Goal: Book appointment/travel/reservation

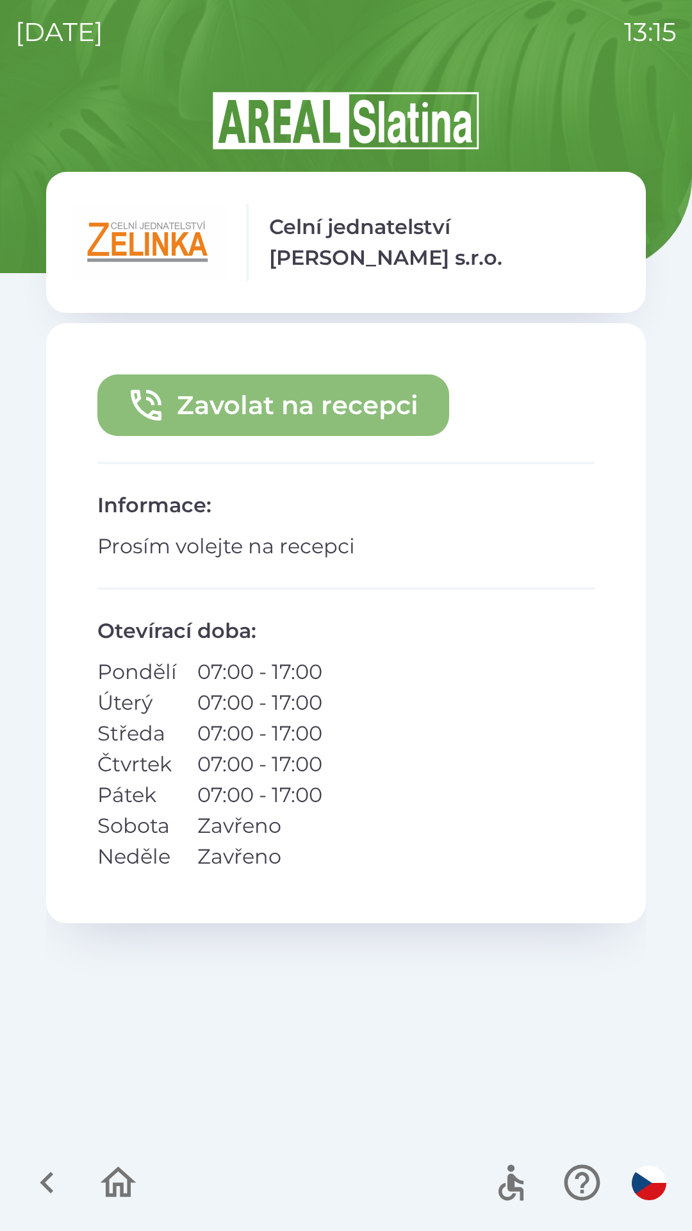
click at [274, 402] on button "Zavolat na recepci" at bounding box center [273, 405] width 352 height 62
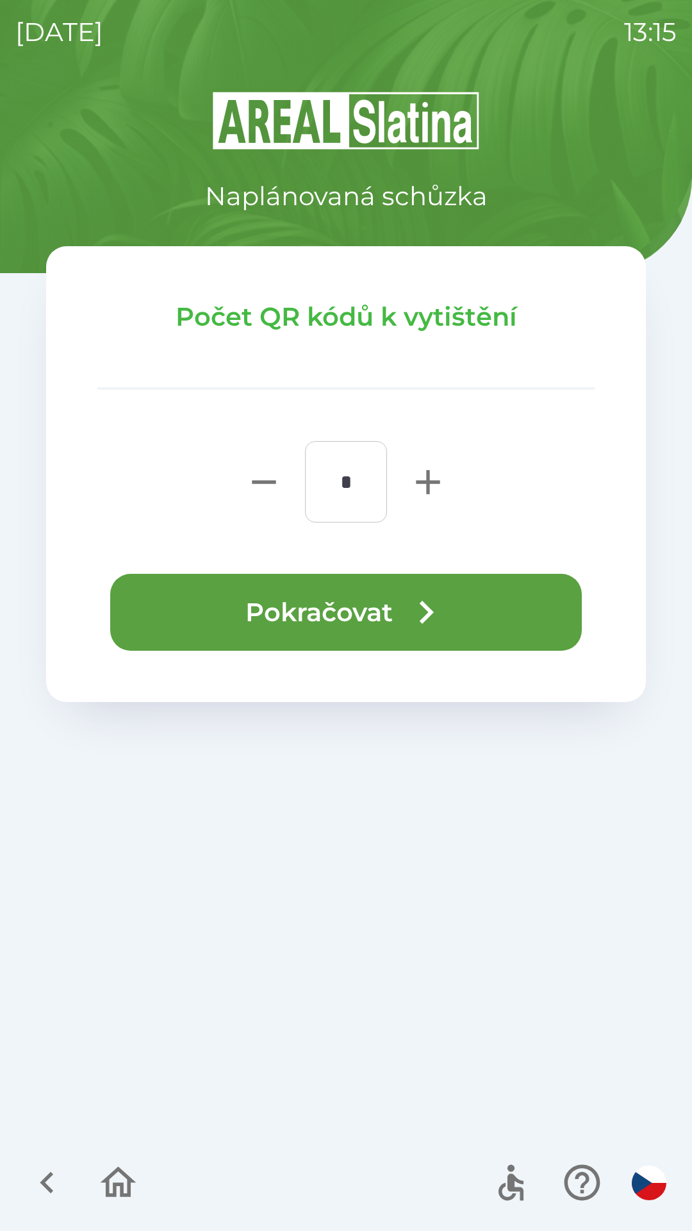
click at [271, 610] on button "Pokračovat" at bounding box center [346, 612] width 472 height 77
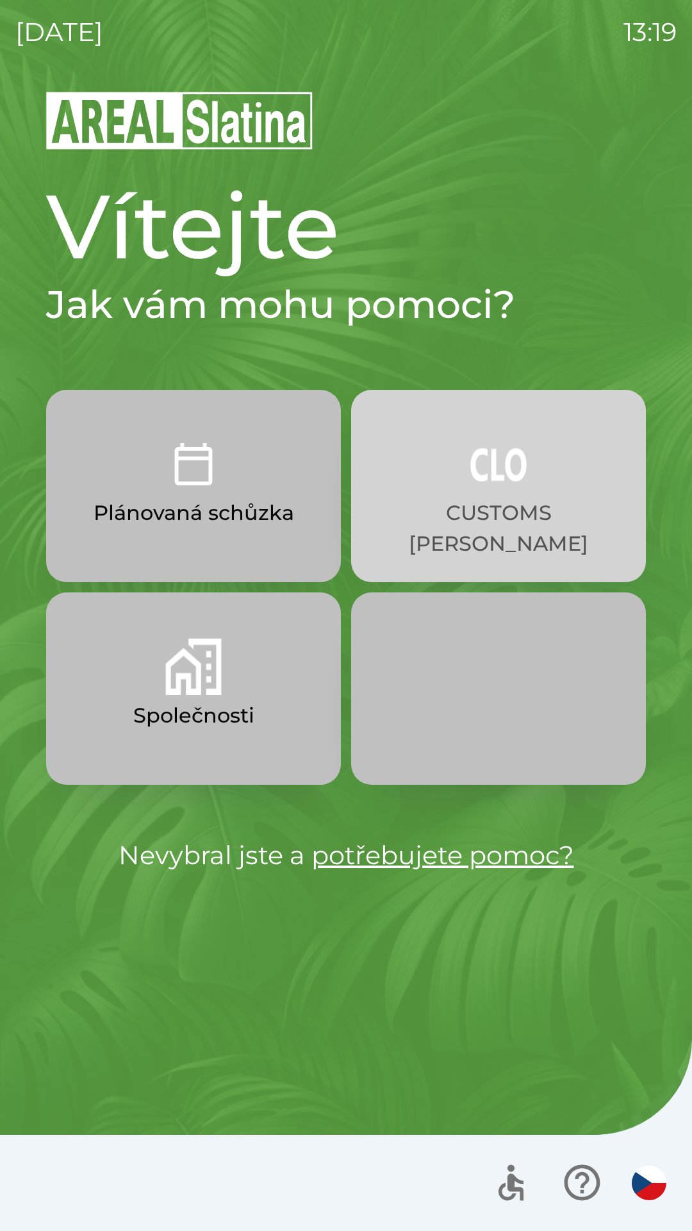
click at [430, 497] on p "CUSTOMS [PERSON_NAME]" at bounding box center [498, 528] width 233 height 62
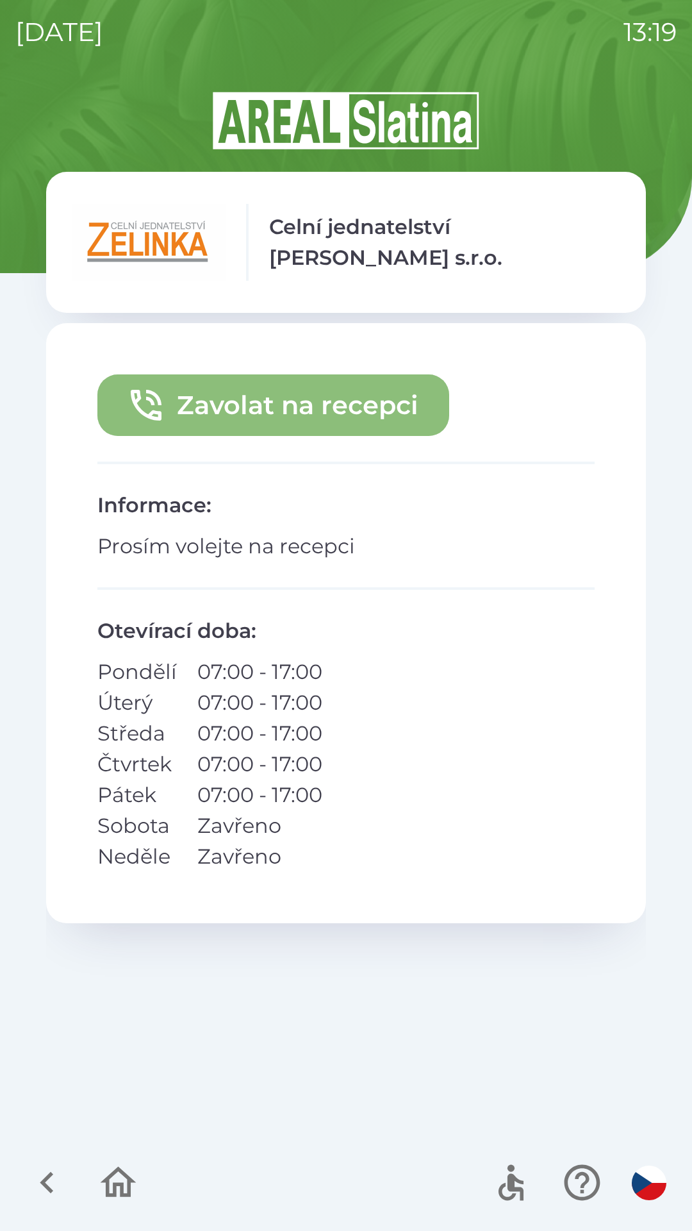
click at [325, 414] on button "Zavolat na recepci" at bounding box center [273, 405] width 352 height 62
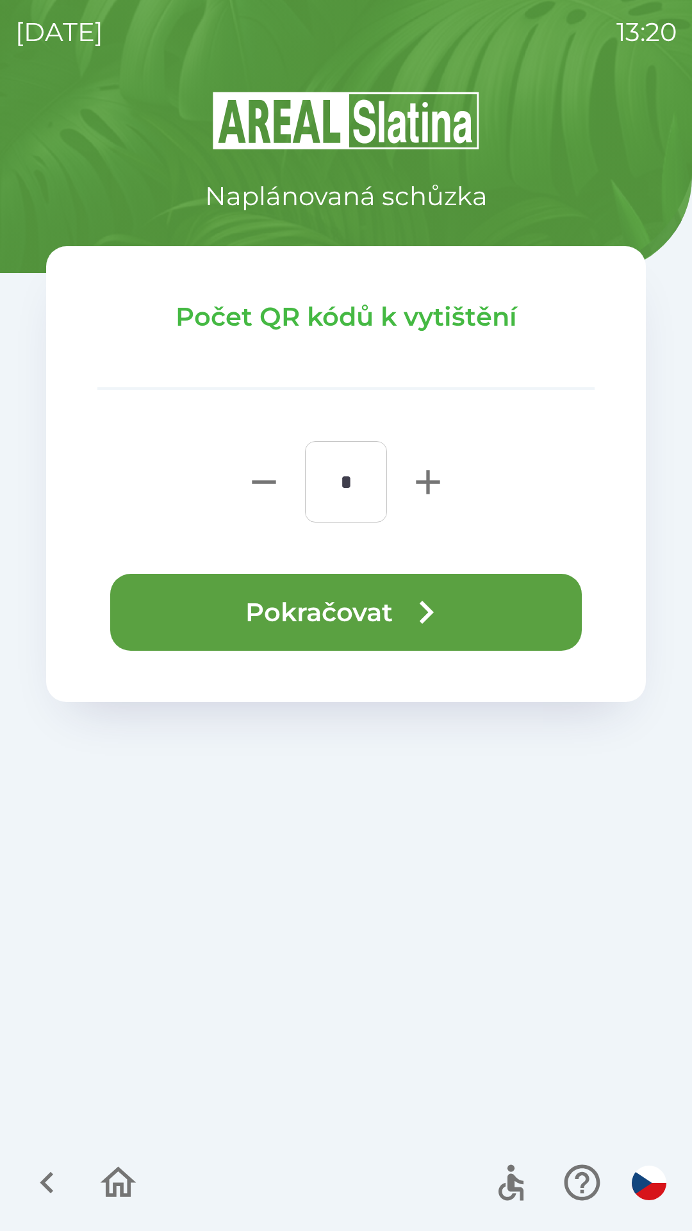
click at [418, 484] on icon "button" at bounding box center [428, 482] width 41 height 41
type input "*"
click at [265, 607] on button "Pokračovat" at bounding box center [346, 612] width 472 height 77
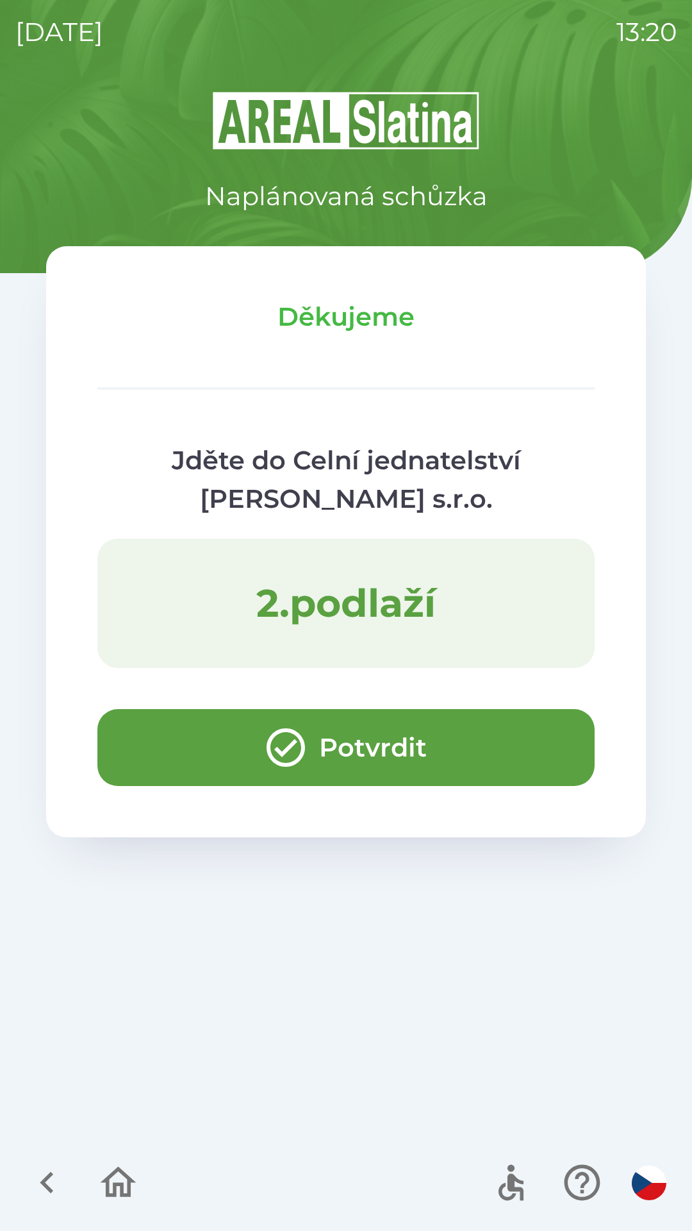
click at [194, 744] on button "Potvrdit" at bounding box center [345, 747] width 497 height 77
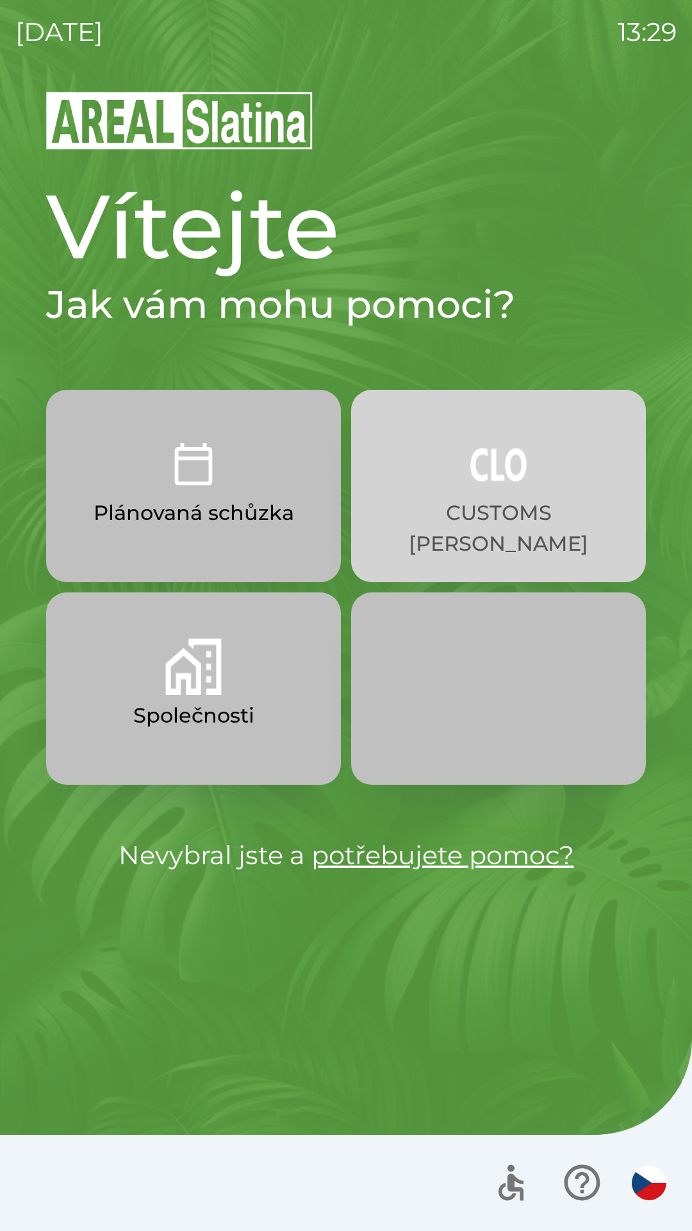
click at [481, 496] on button "CUSTOMS [PERSON_NAME]" at bounding box center [498, 486] width 295 height 192
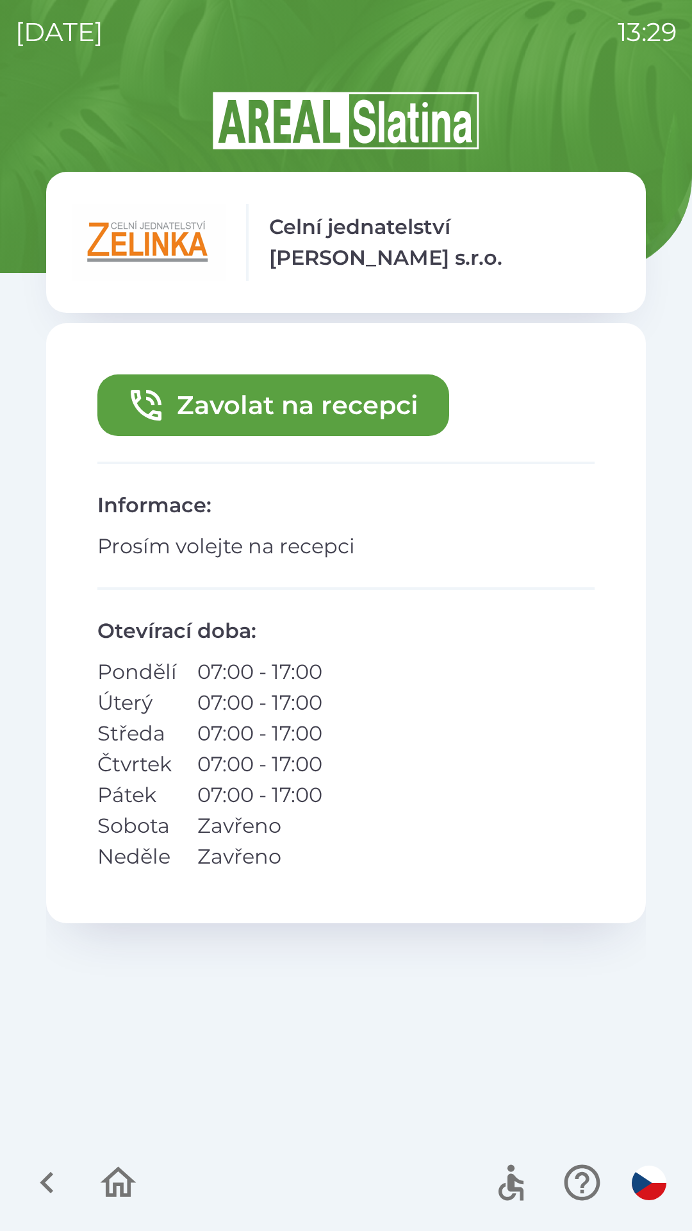
click at [220, 415] on button "Zavolat na recepci" at bounding box center [273, 405] width 352 height 62
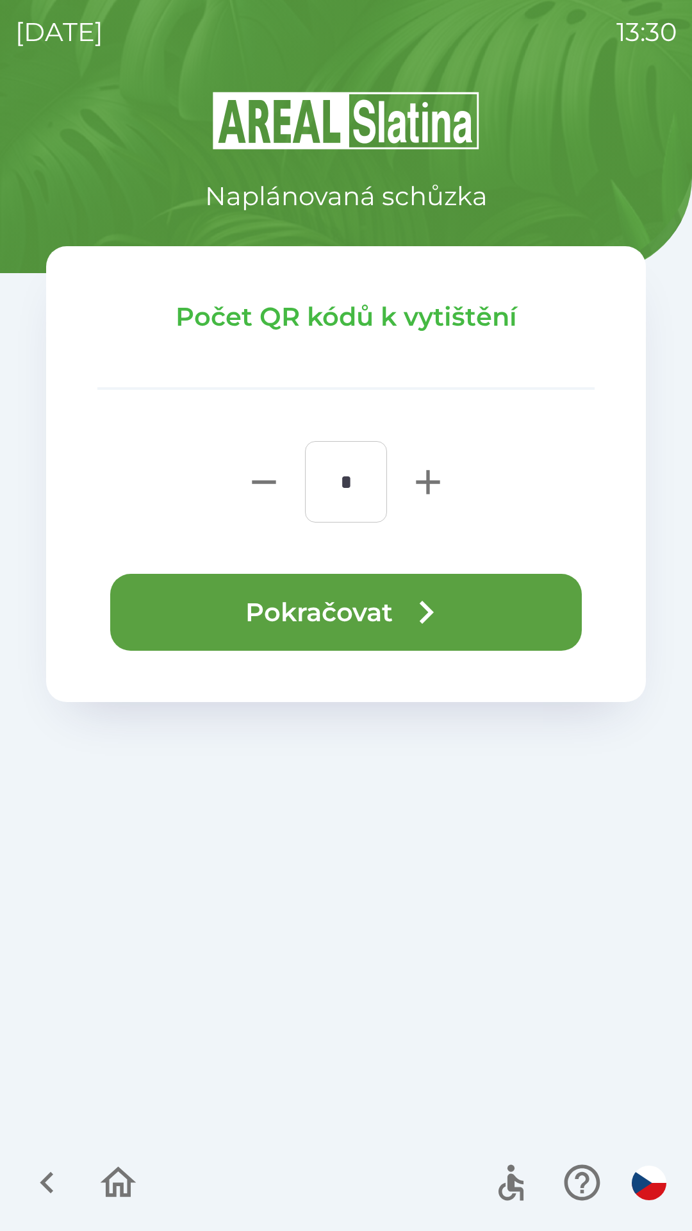
click at [328, 610] on button "Pokračovat" at bounding box center [346, 612] width 472 height 77
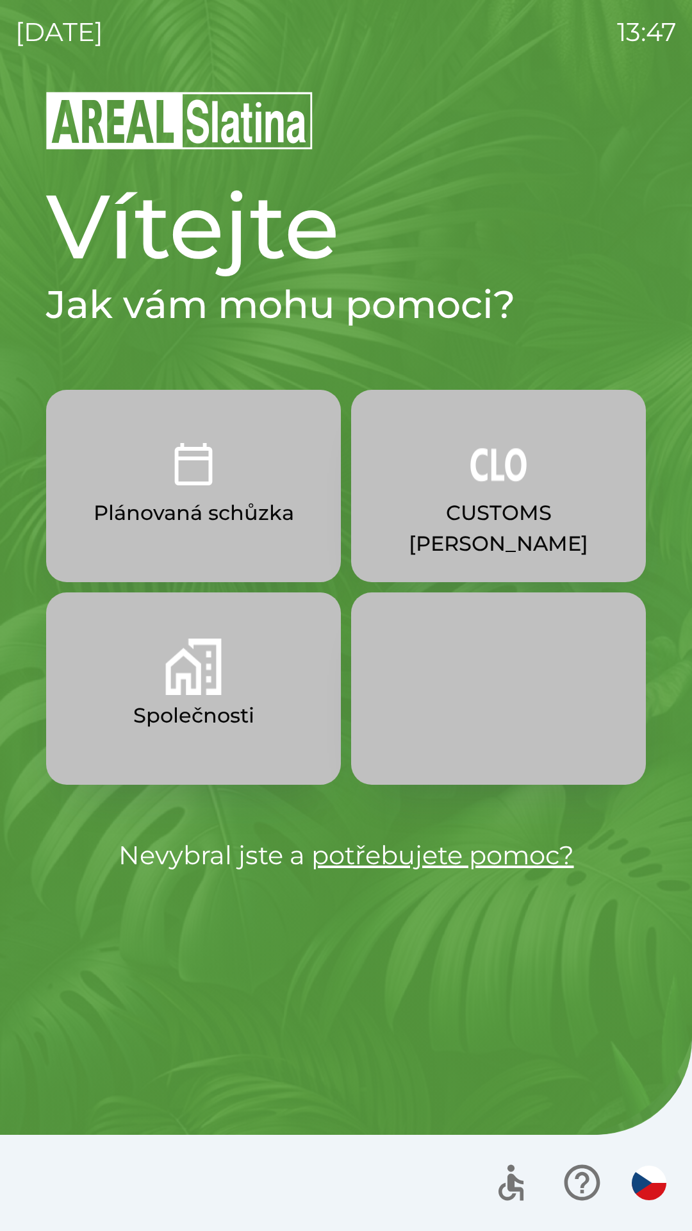
click at [177, 682] on img "button" at bounding box center [193, 667] width 56 height 56
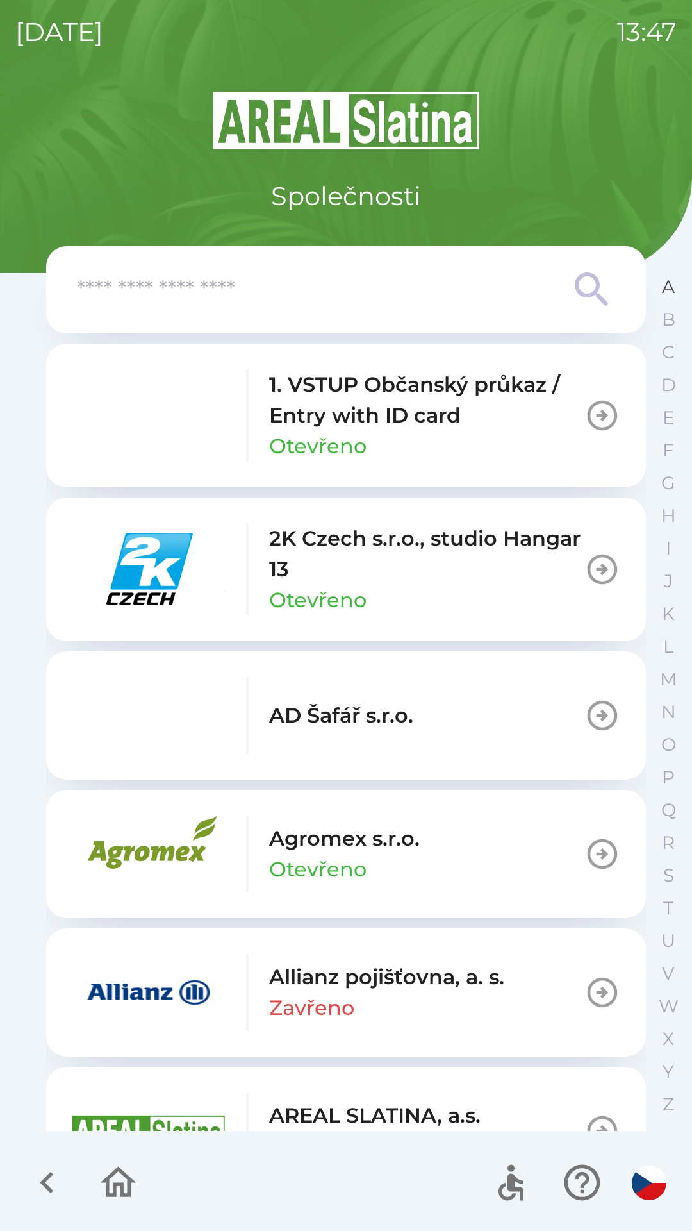
click at [660, 289] on button "A" at bounding box center [669, 287] width 32 height 33
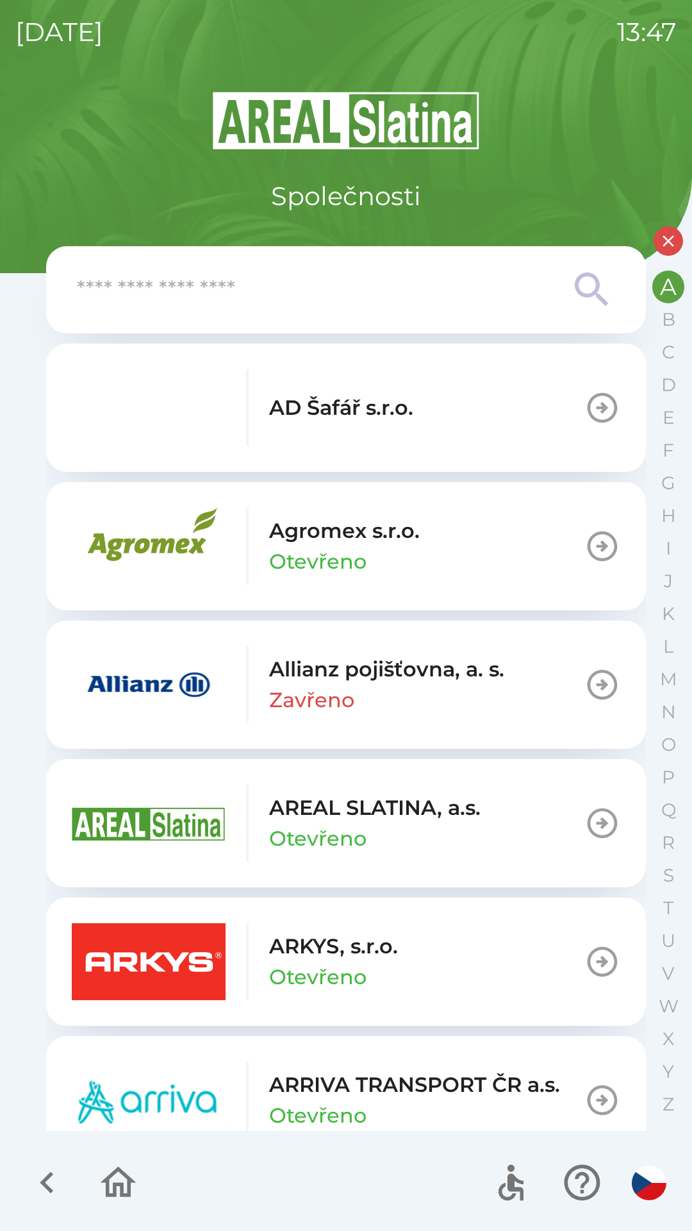
click at [301, 967] on p "Otevřeno" at bounding box center [317, 977] width 97 height 31
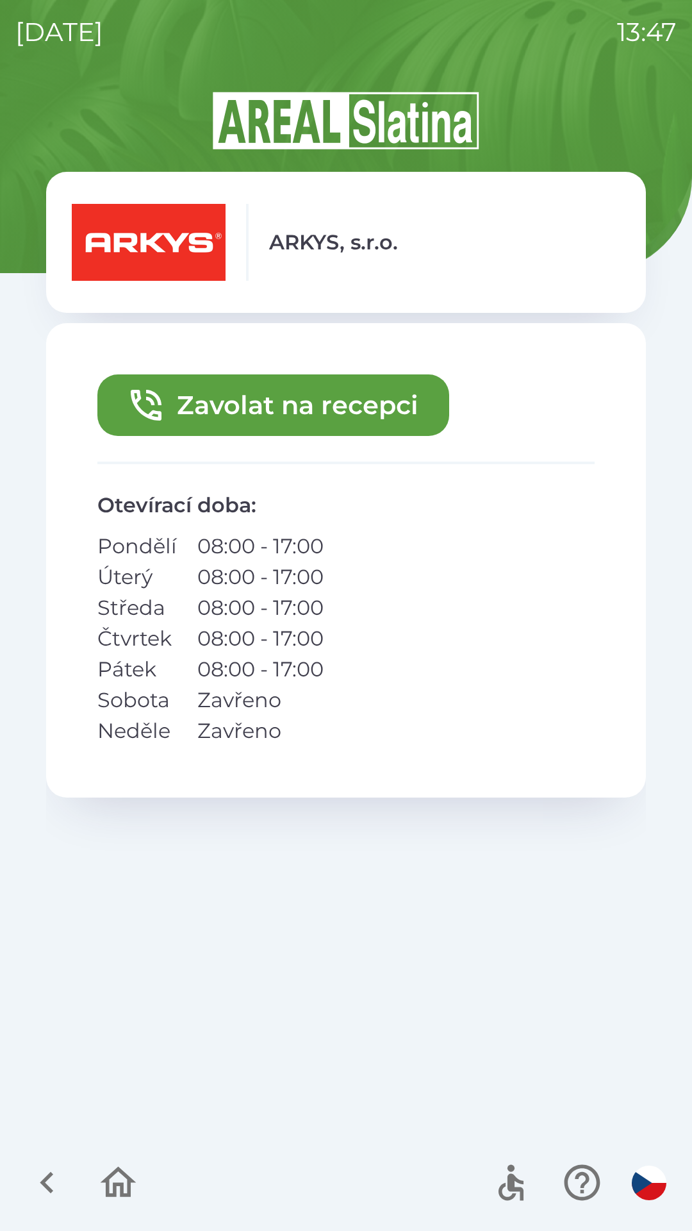
click at [264, 409] on button "Zavolat na recepci" at bounding box center [273, 405] width 352 height 62
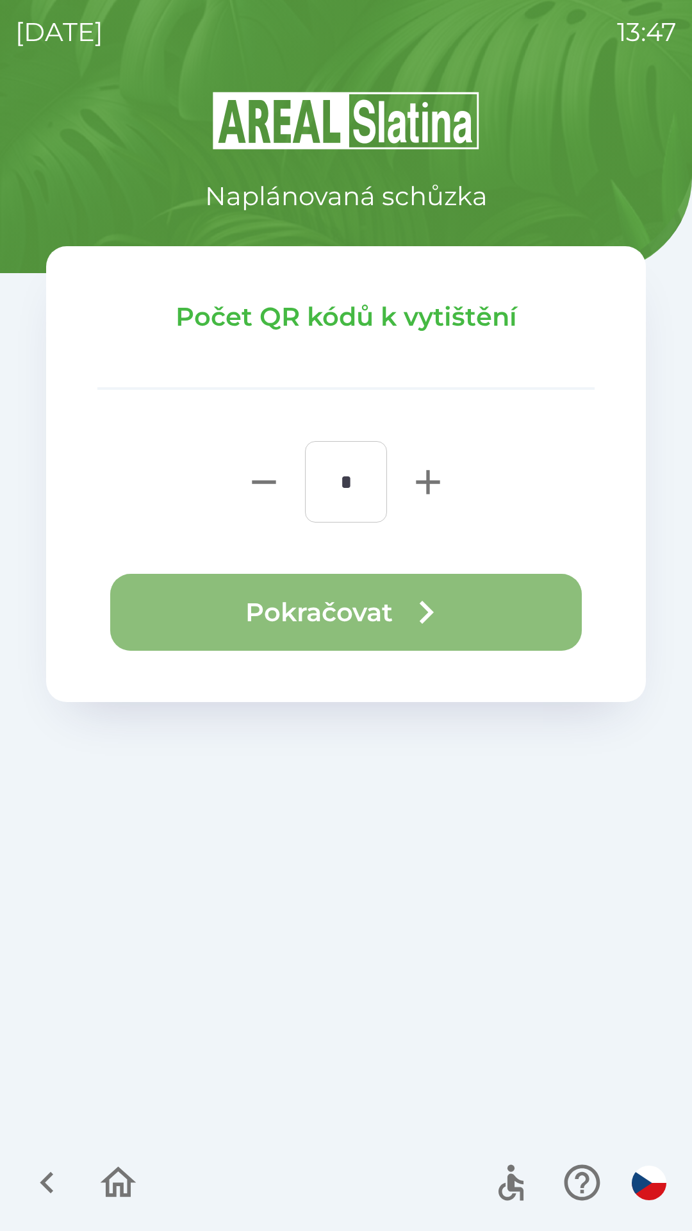
click at [257, 605] on button "Pokračovat" at bounding box center [346, 612] width 472 height 77
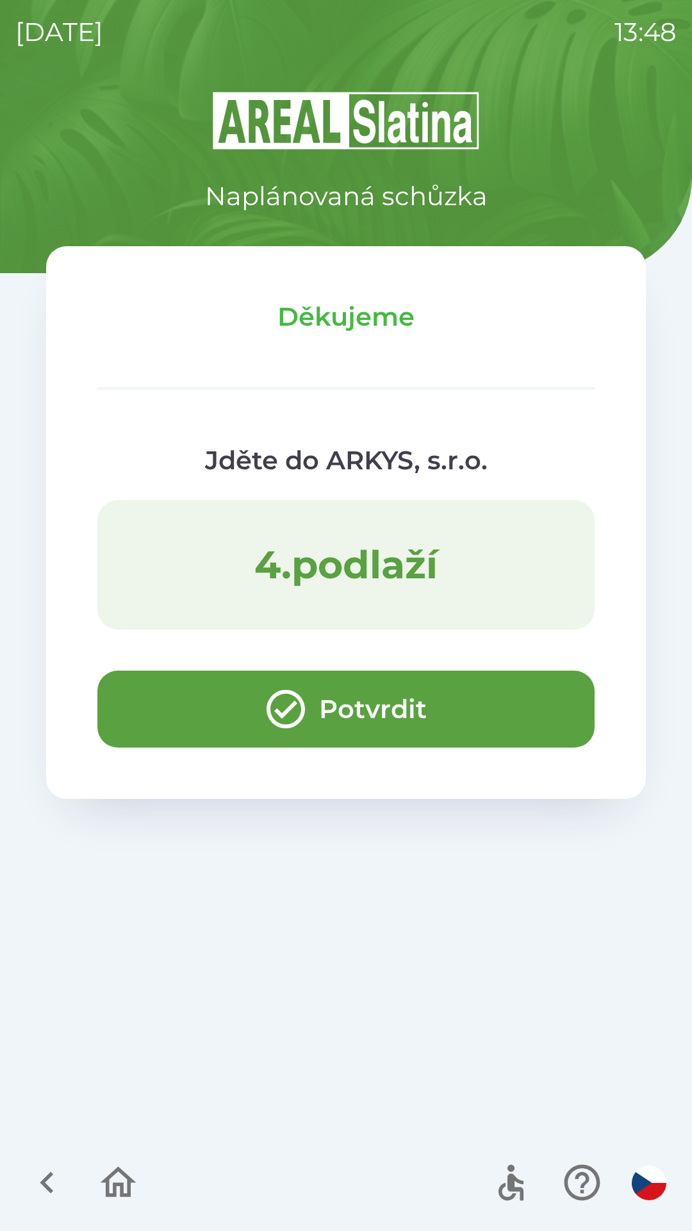
click at [219, 679] on button "Potvrdit" at bounding box center [345, 709] width 497 height 77
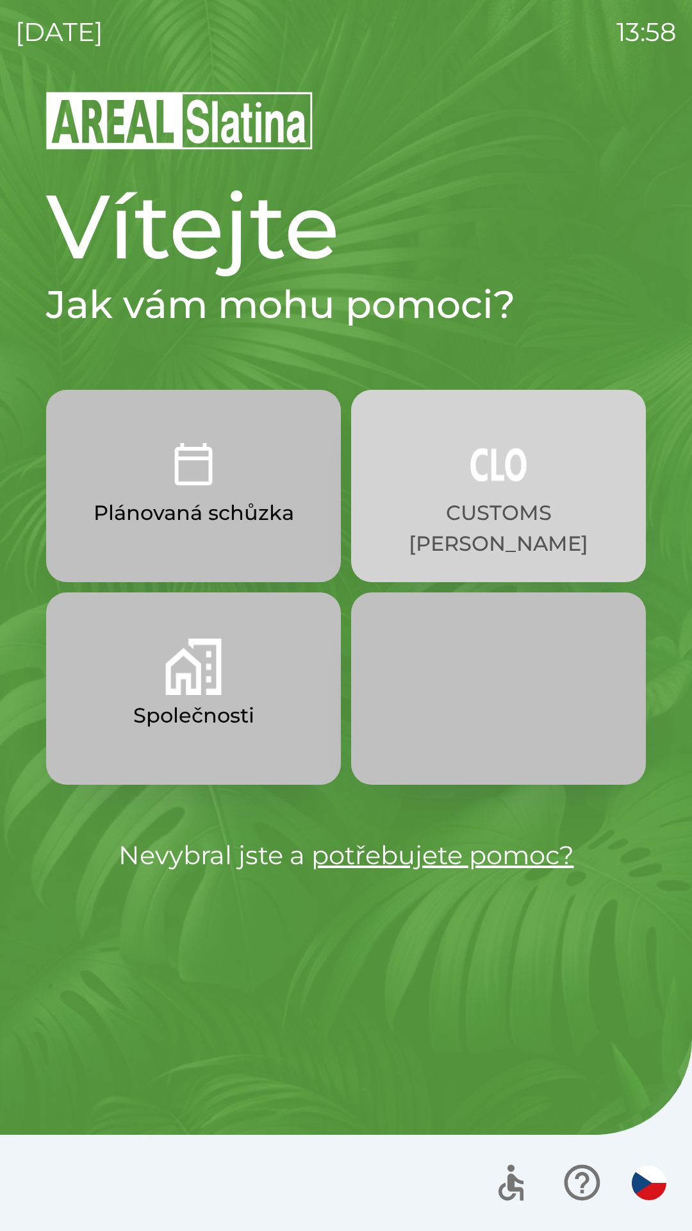
click at [483, 471] on img "button" at bounding box center [499, 464] width 56 height 56
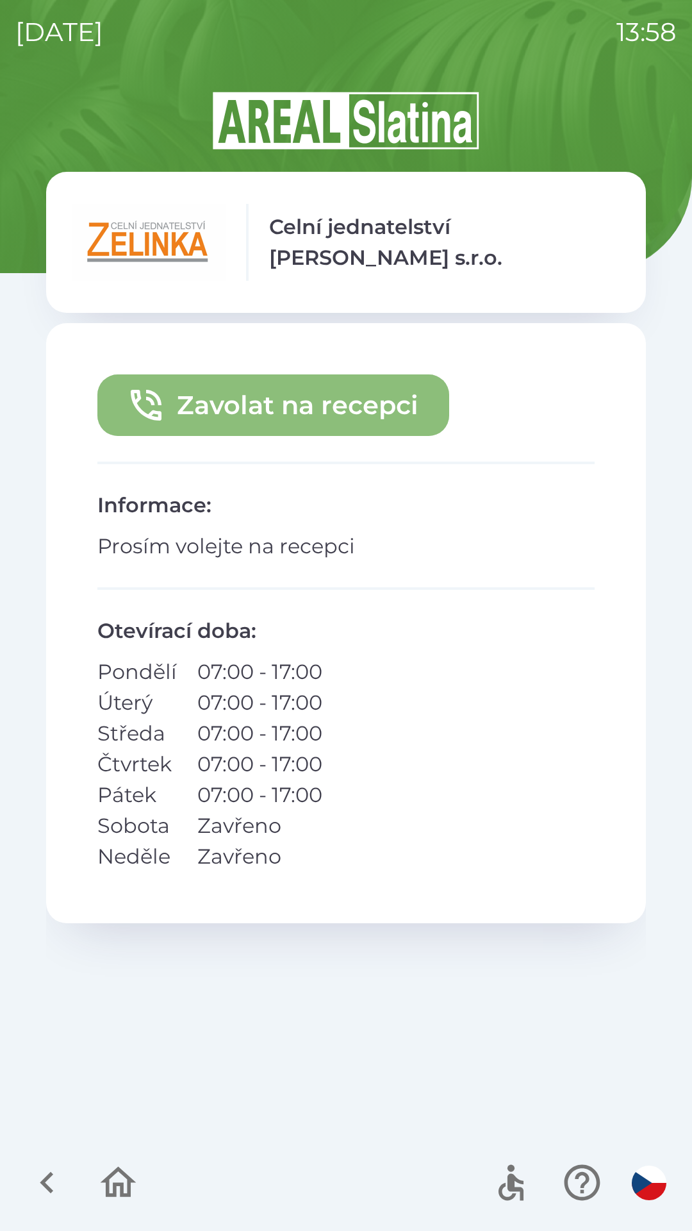
click at [258, 388] on button "Zavolat na recepci" at bounding box center [273, 405] width 352 height 62
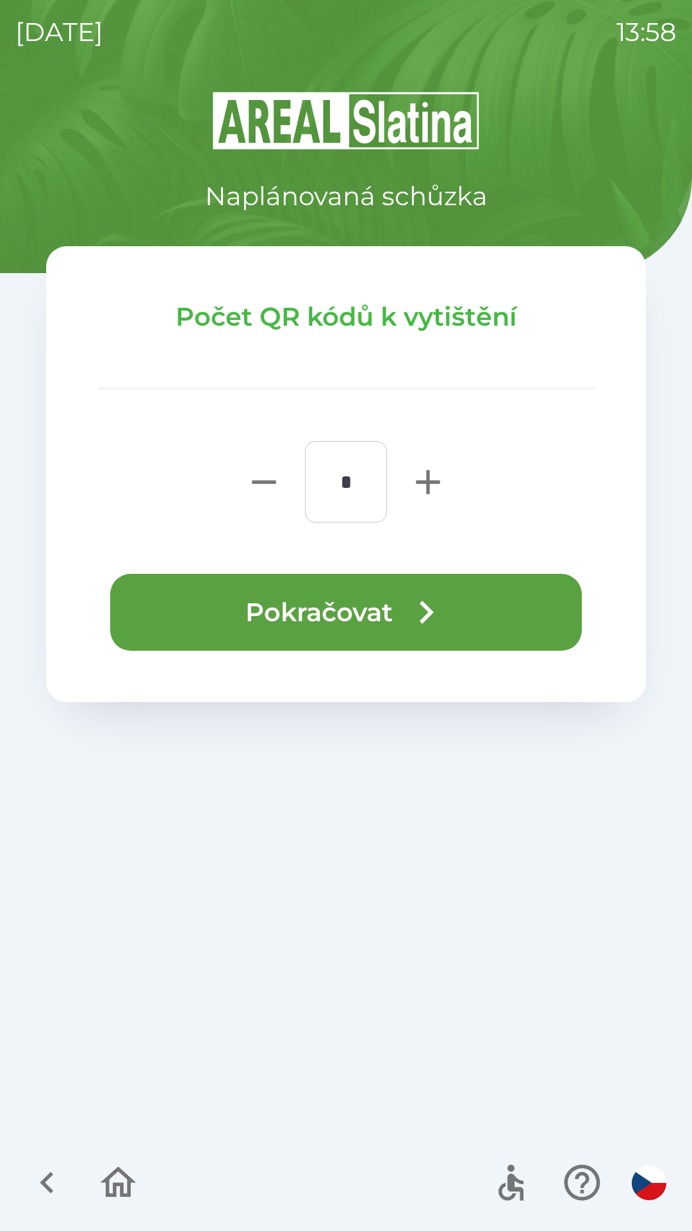
click at [364, 606] on button "Pokračovat" at bounding box center [346, 612] width 472 height 77
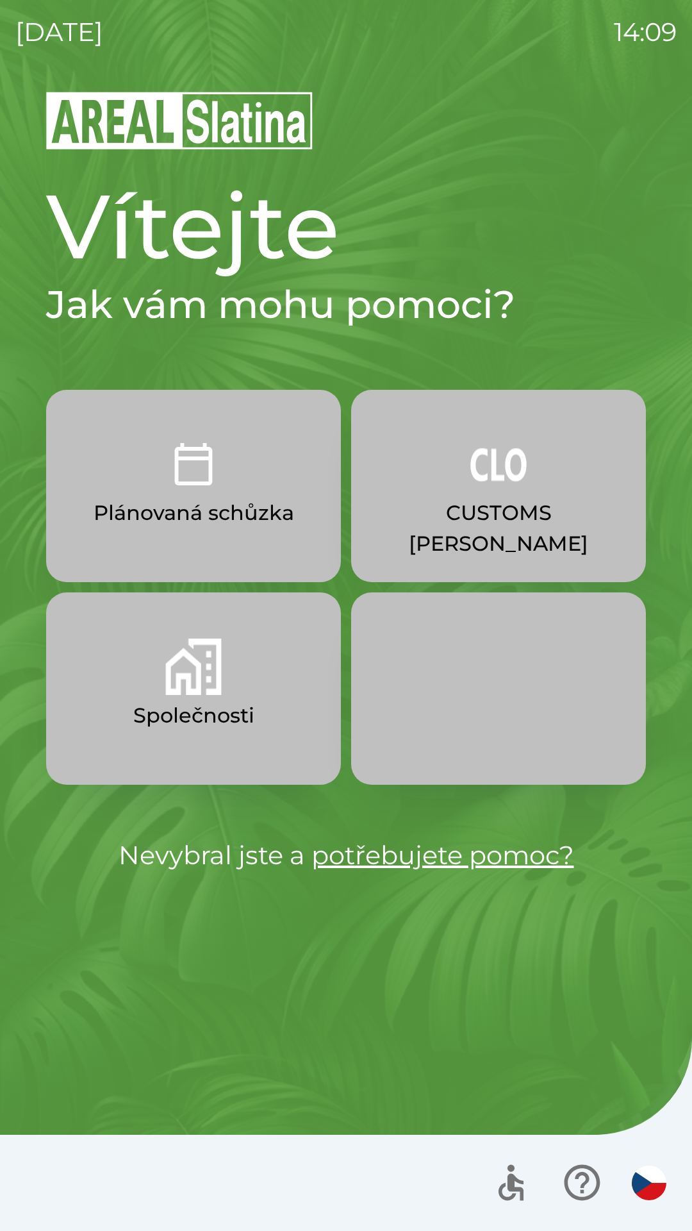
click at [449, 504] on p "CUSTOMS [PERSON_NAME]" at bounding box center [498, 528] width 233 height 62
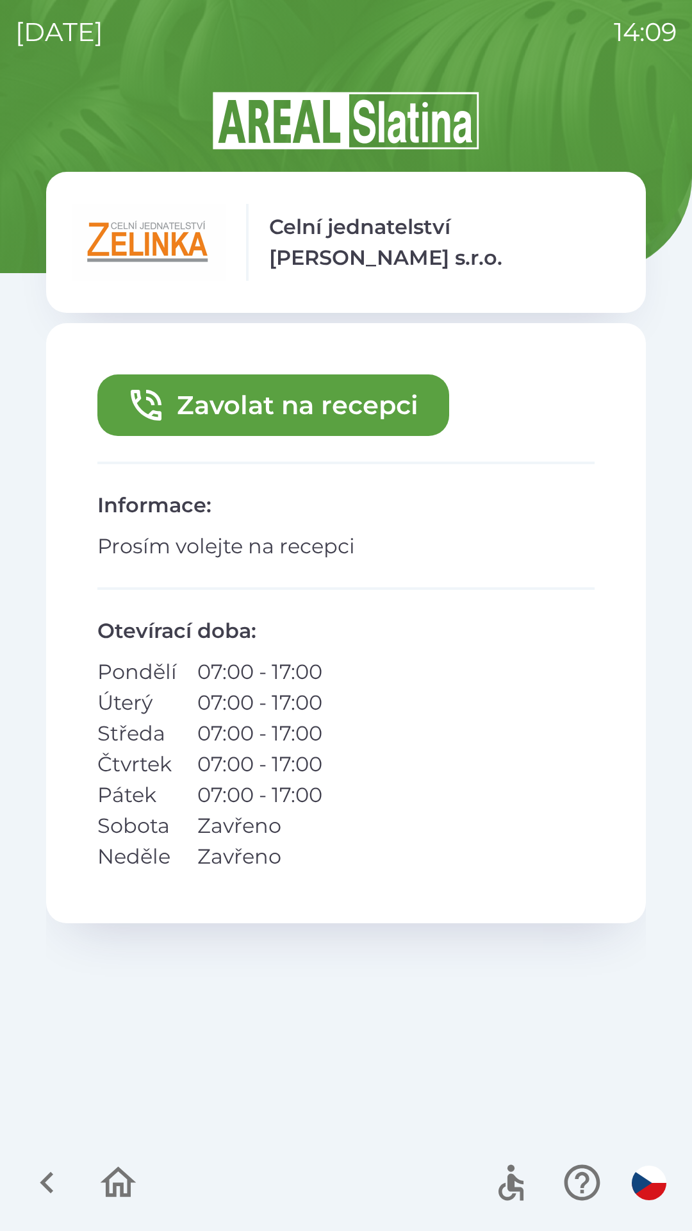
click at [217, 412] on button "Zavolat na recepci" at bounding box center [273, 405] width 352 height 62
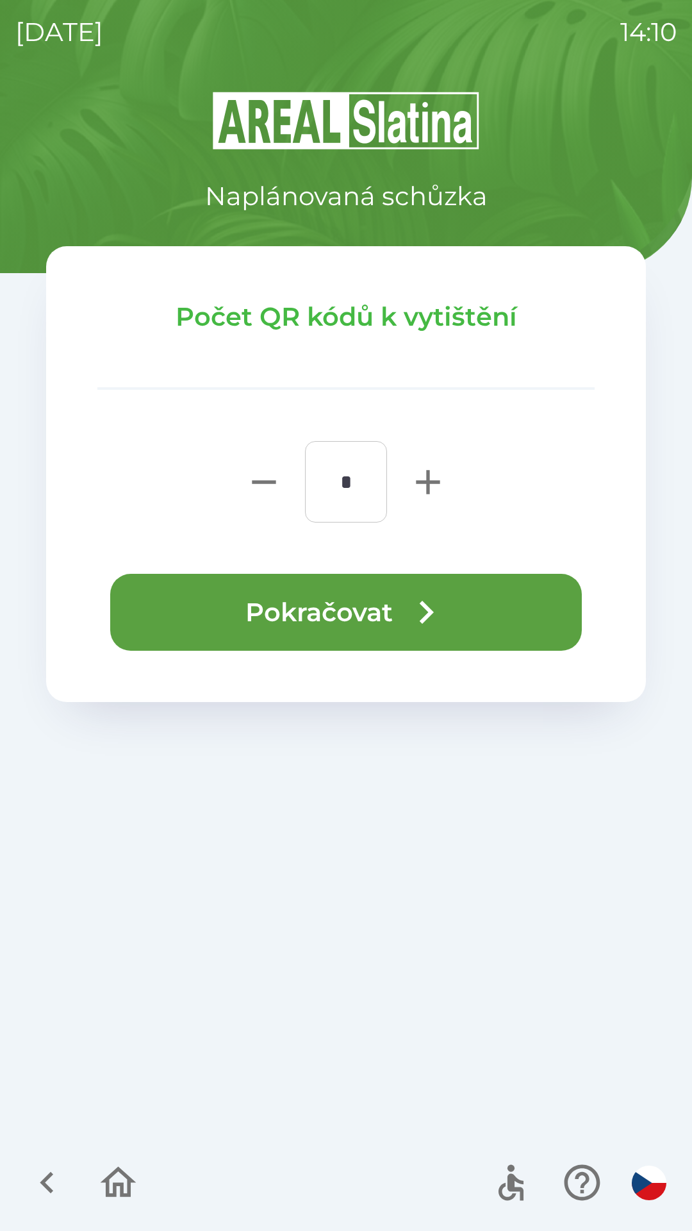
click at [248, 590] on button "Pokračovat" at bounding box center [346, 612] width 472 height 77
